Goal: Check status: Check status

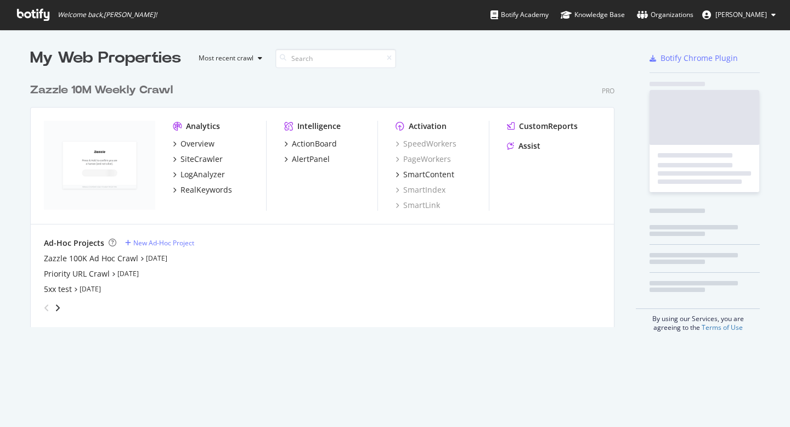
scroll to position [250, 585]
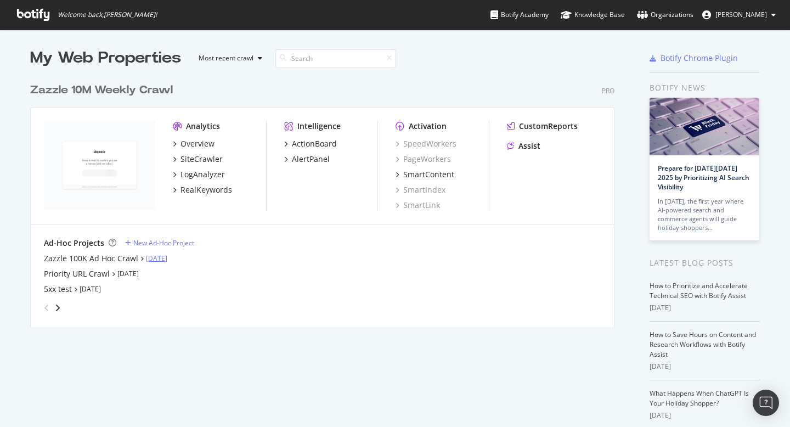
click at [151, 254] on link "[DATE]" at bounding box center [156, 257] width 21 height 9
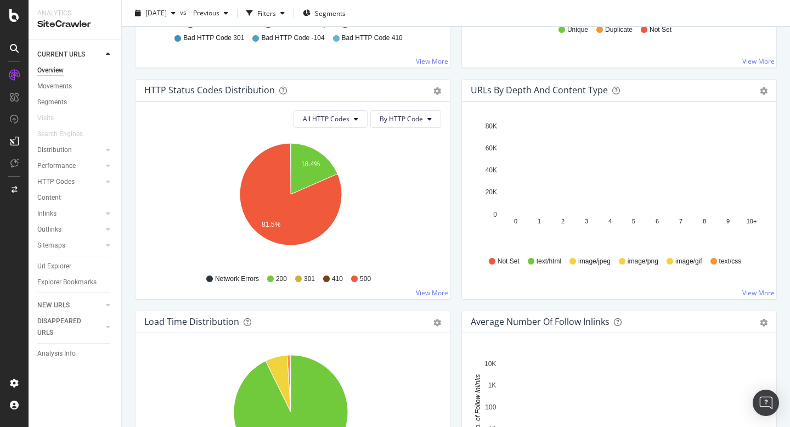
scroll to position [584, 0]
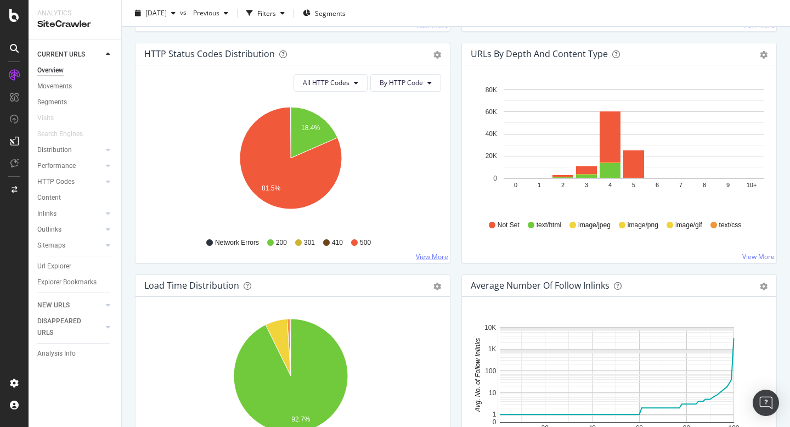
click at [418, 254] on link "View More" at bounding box center [432, 256] width 32 height 9
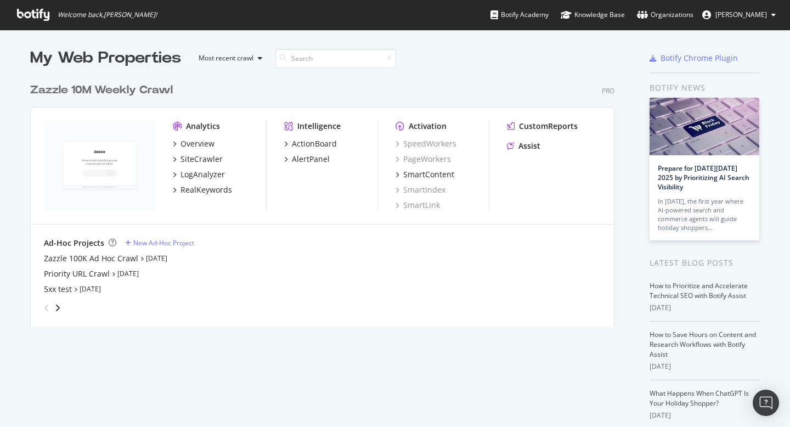
scroll to position [418, 773]
